Goal: Entertainment & Leisure: Browse casually

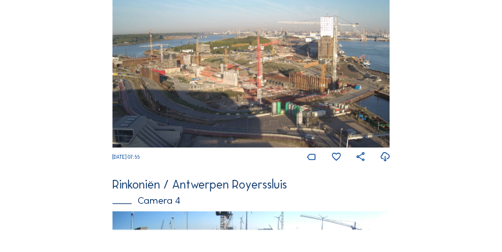
scroll to position [635, 0]
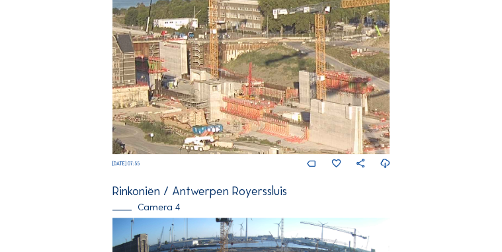
drag, startPoint x: 209, startPoint y: 77, endPoint x: 167, endPoint y: 122, distance: 61.7
click at [167, 122] on img at bounding box center [251, 76] width 278 height 156
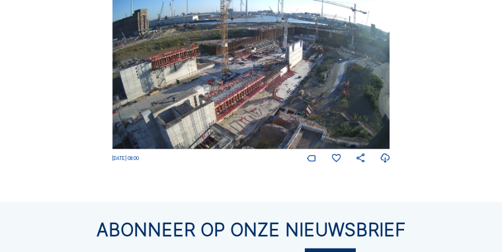
scroll to position [857, 0]
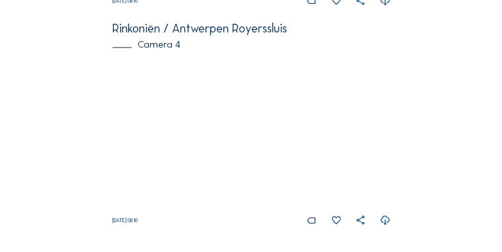
scroll to position [820, 0]
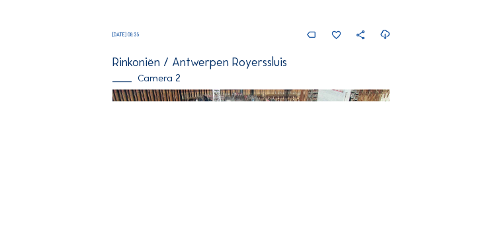
scroll to position [317, 0]
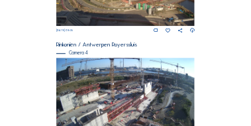
scroll to position [423, 0]
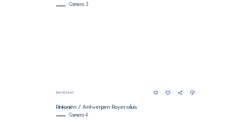
scroll to position [357, 0]
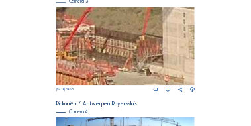
drag, startPoint x: 138, startPoint y: 48, endPoint x: 64, endPoint y: 50, distance: 74.1
click at [64, 50] on img at bounding box center [125, 46] width 139 height 78
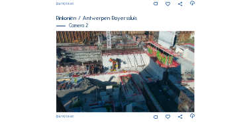
scroll to position [212, 0]
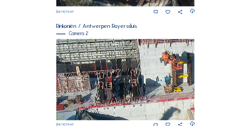
drag, startPoint x: 165, startPoint y: 73, endPoint x: 167, endPoint y: 87, distance: 14.0
click at [167, 87] on img at bounding box center [125, 79] width 139 height 81
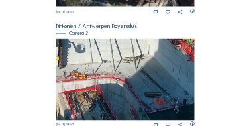
drag, startPoint x: 175, startPoint y: 79, endPoint x: 48, endPoint y: 59, distance: 129.3
click at [48, 59] on div "Feed Fotoshow Kaart Zoeken Volledig scherm Rinkoniën / [GEOGRAPHIC_DATA] Royers…" at bounding box center [125, 103] width 188 height 489
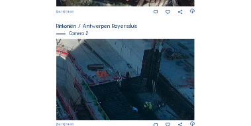
drag, startPoint x: 143, startPoint y: 85, endPoint x: 85, endPoint y: 61, distance: 62.6
click at [85, 61] on img at bounding box center [125, 79] width 139 height 81
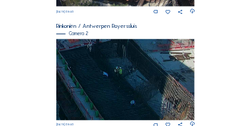
drag, startPoint x: 161, startPoint y: 106, endPoint x: 132, endPoint y: 71, distance: 46.0
click at [132, 71] on img at bounding box center [125, 79] width 139 height 81
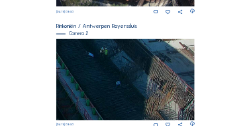
drag, startPoint x: 160, startPoint y: 91, endPoint x: 148, endPoint y: 73, distance: 20.9
click at [148, 73] on img at bounding box center [125, 79] width 139 height 81
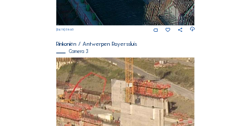
scroll to position [331, 0]
